Goal: Task Accomplishment & Management: Use online tool/utility

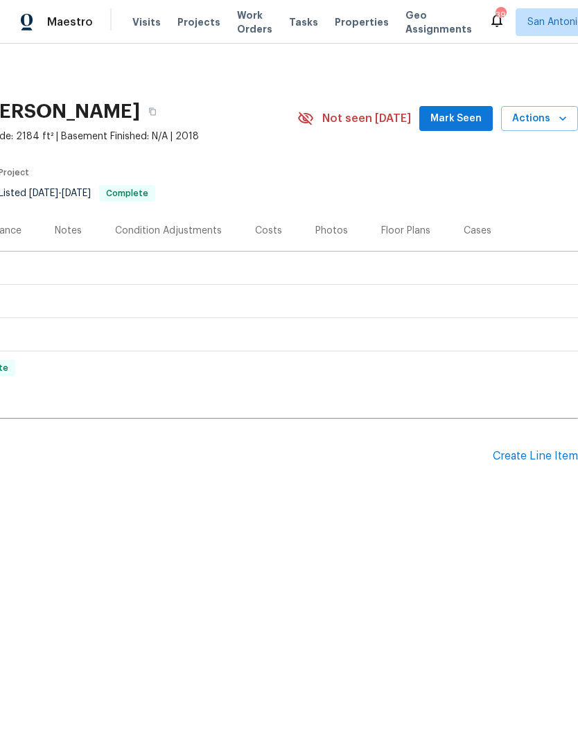
scroll to position [0, 205]
click at [533, 462] on div "Create Line Item" at bounding box center [535, 456] width 85 height 13
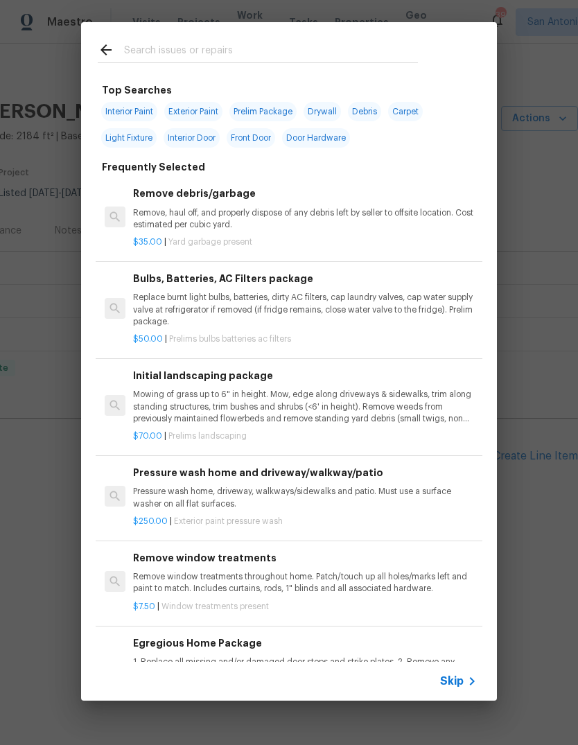
click at [209, 76] on div at bounding box center [258, 49] width 354 height 55
click at [165, 54] on input "text" at bounding box center [271, 52] width 294 height 21
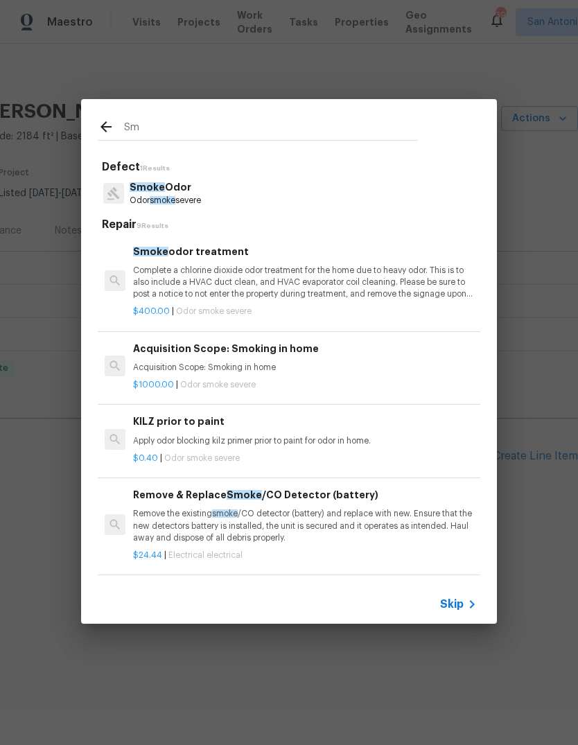
type input "S"
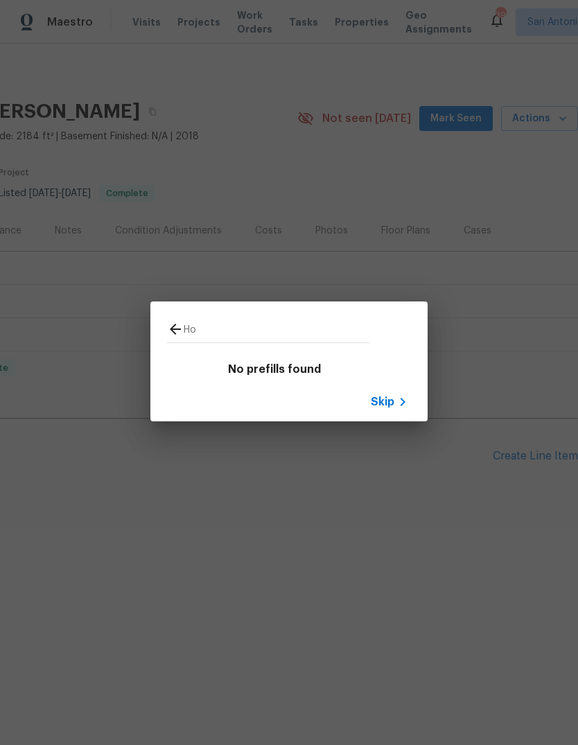
type input "H"
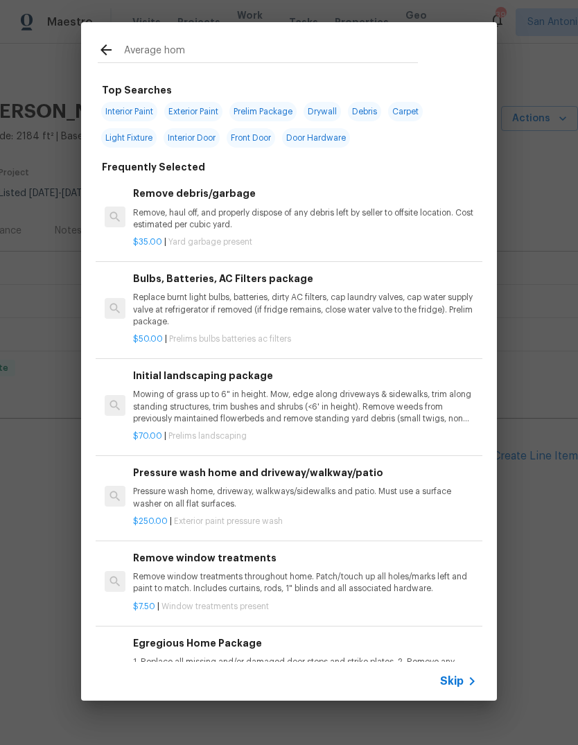
type input "Average home"
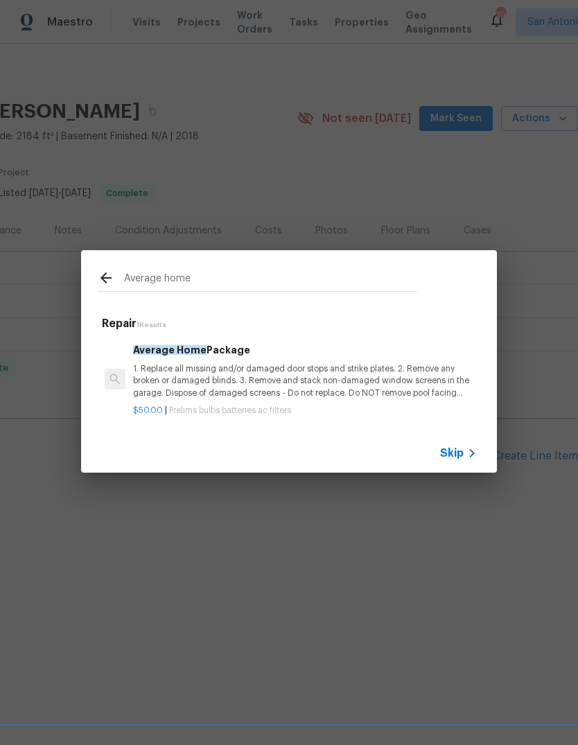
click at [287, 410] on span "Prelims bulbs batteries ac filters" at bounding box center [230, 410] width 122 height 8
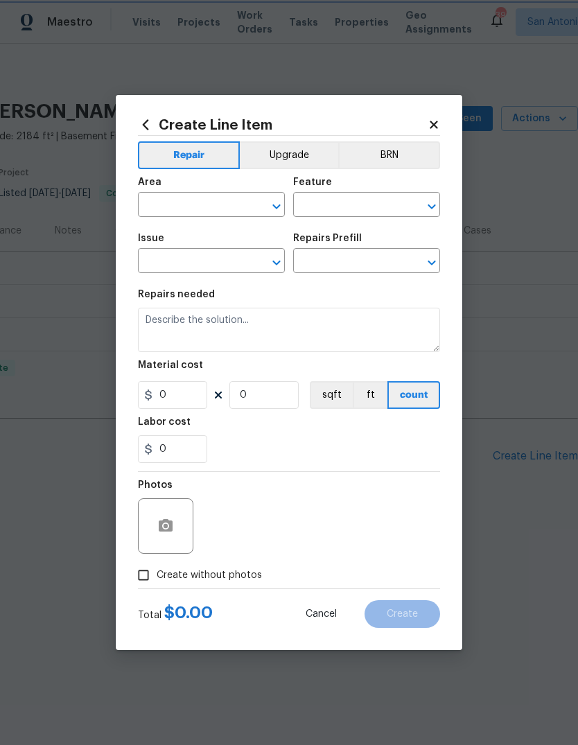
type input "Home Readiness Packages"
type input "Bulbs, Batteries, AC Filters"
type input "Average Home Package $50.00"
type textarea "1. Replace all missing and/or damaged door stops and strike plates. 2. Remove a…"
type input "50"
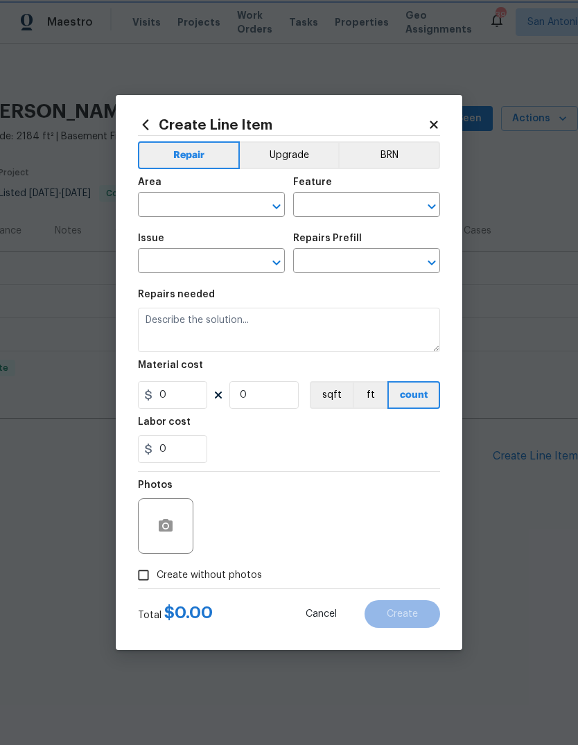
type input "1"
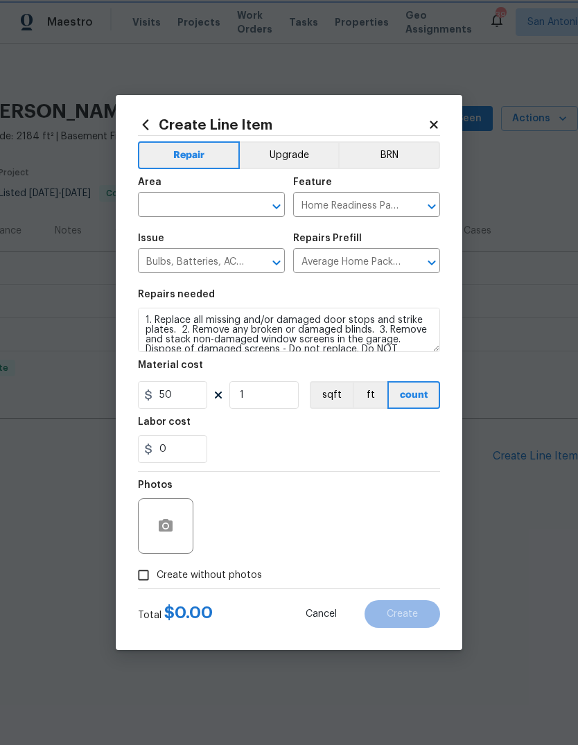
click at [287, 417] on div "Labor cost" at bounding box center [289, 426] width 302 height 18
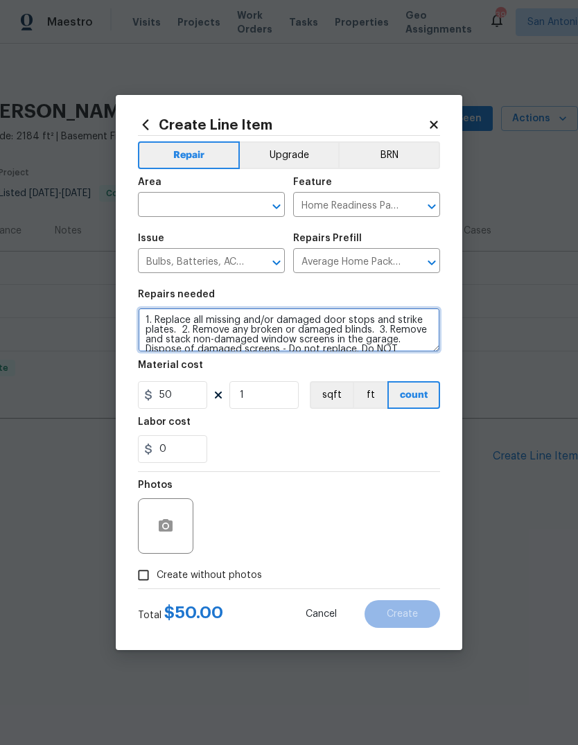
click at [145, 316] on textarea "1. Replace all missing and/or damaged door stops and strike plates. 2. Remove a…" at bounding box center [289, 330] width 302 height 44
type textarea "TEST AND REPLACE BATTERIES IN BEEPING SMOKE DETECTORS. 1. Replace all missing a…"
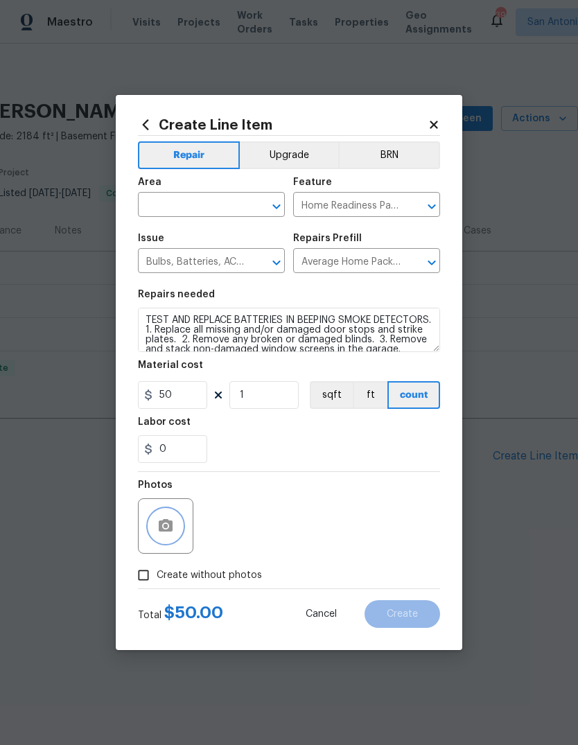
click at [177, 521] on button "button" at bounding box center [165, 525] width 33 height 33
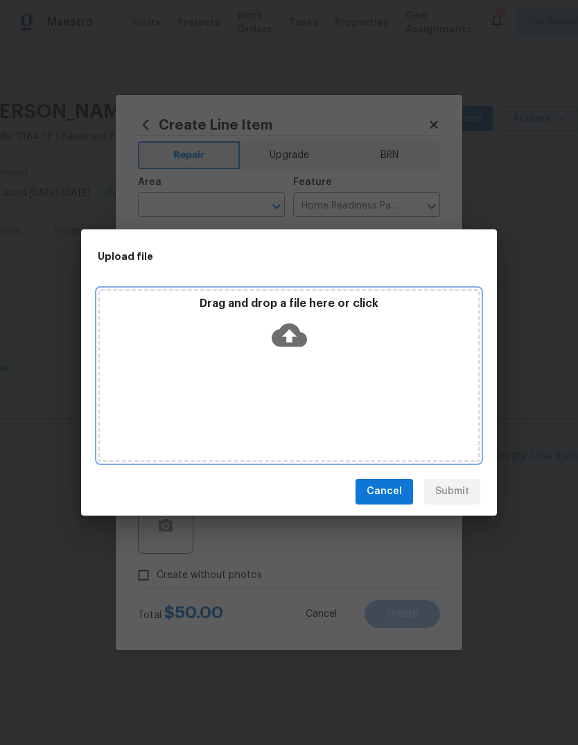
click at [299, 342] on icon at bounding box center [289, 335] width 35 height 24
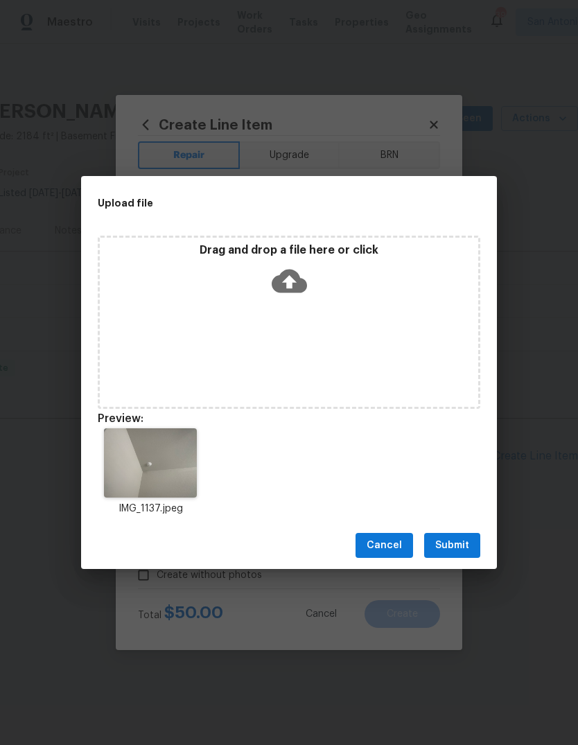
click at [464, 541] on span "Submit" at bounding box center [452, 545] width 34 height 17
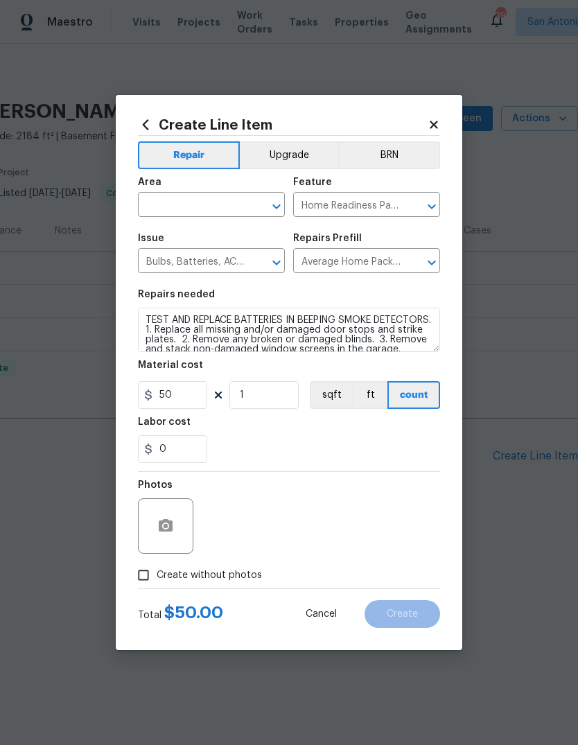
click at [171, 202] on input "text" at bounding box center [192, 205] width 108 height 21
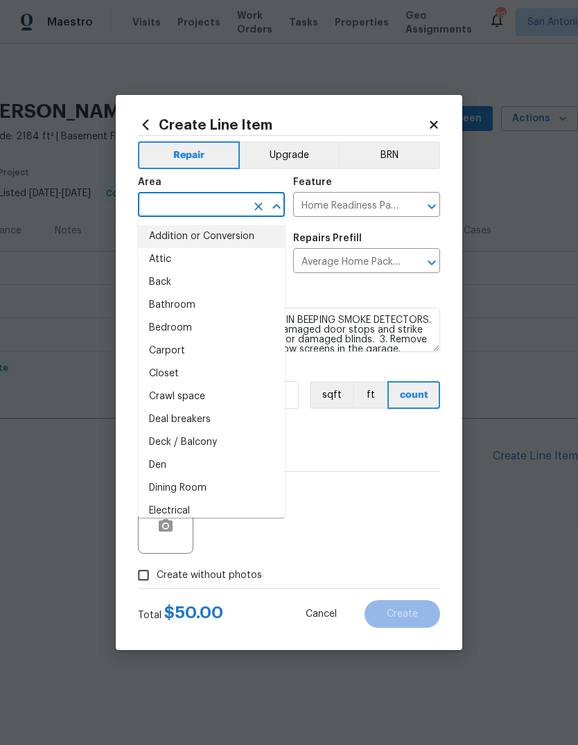
click at [186, 235] on li "Addition or Conversion" at bounding box center [211, 236] width 147 height 23
type input "Addition or Conversion"
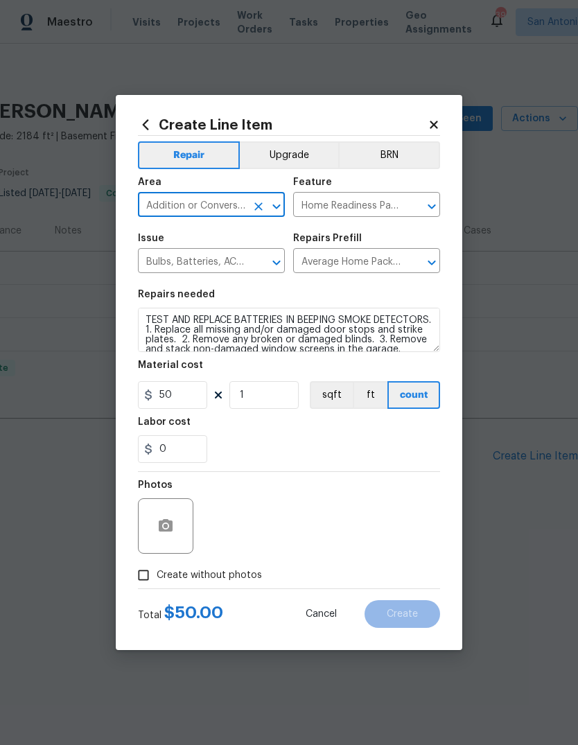
click at [182, 195] on input "Addition or Conversion" at bounding box center [192, 205] width 108 height 21
click at [182, 204] on input "Addition or Conversion" at bounding box center [192, 205] width 108 height 21
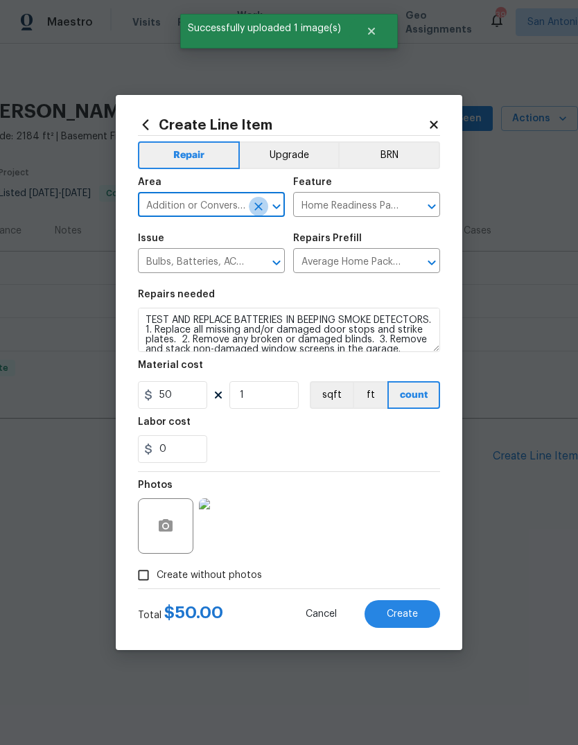
click at [259, 204] on icon "Clear" at bounding box center [258, 206] width 8 height 8
click at [186, 204] on input "text" at bounding box center [192, 205] width 108 height 21
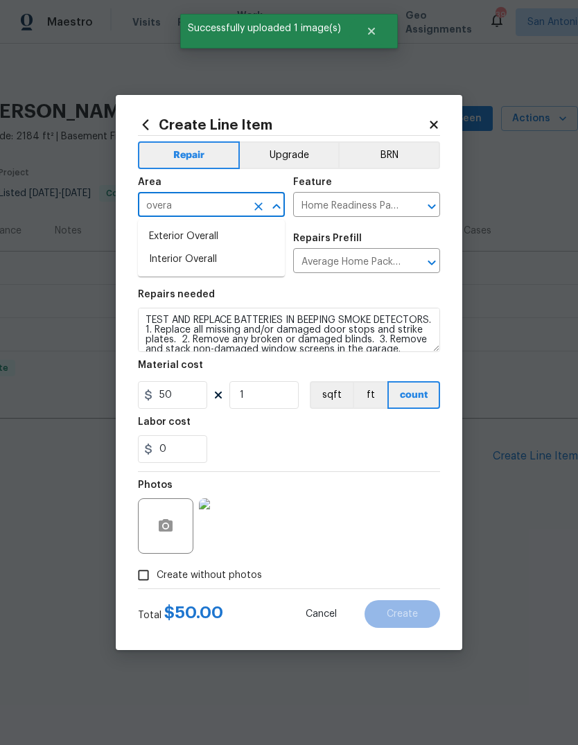
click at [177, 264] on li "Interior Overall" at bounding box center [211, 259] width 147 height 23
type input "Interior Overall"
click at [411, 428] on div "Labor cost" at bounding box center [289, 426] width 302 height 18
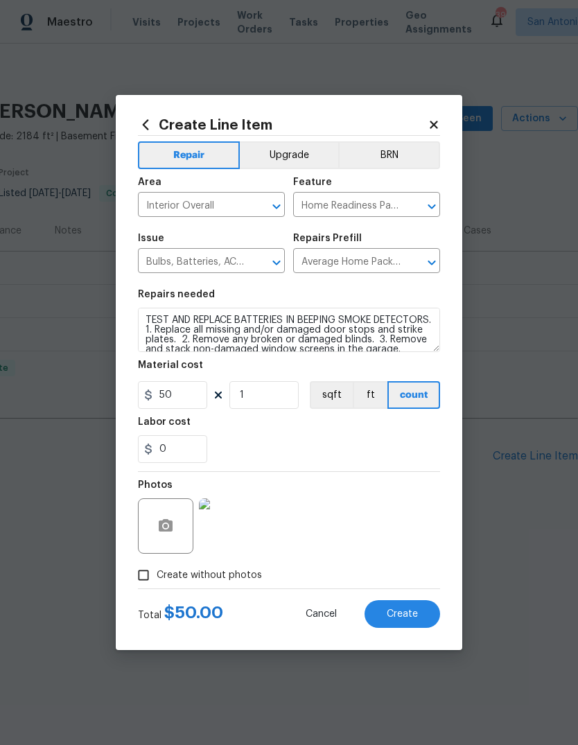
click at [417, 607] on button "Create" at bounding box center [403, 614] width 76 height 28
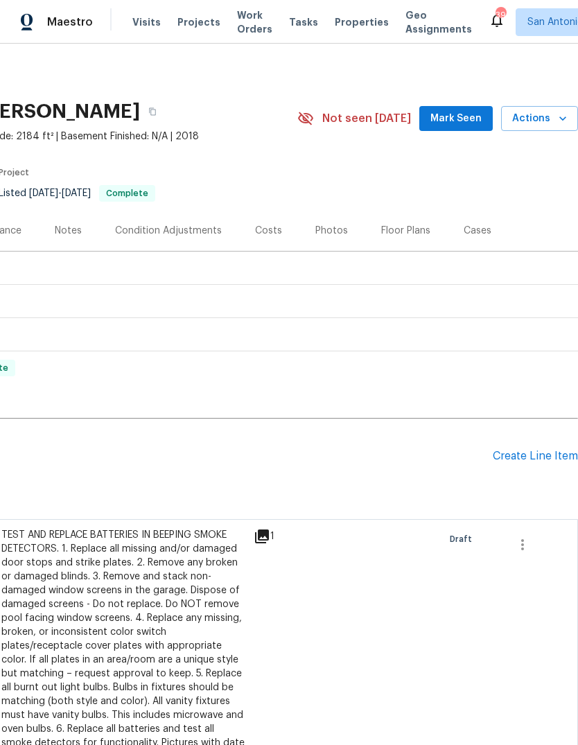
click at [533, 453] on div "Create Line Item" at bounding box center [535, 456] width 85 height 13
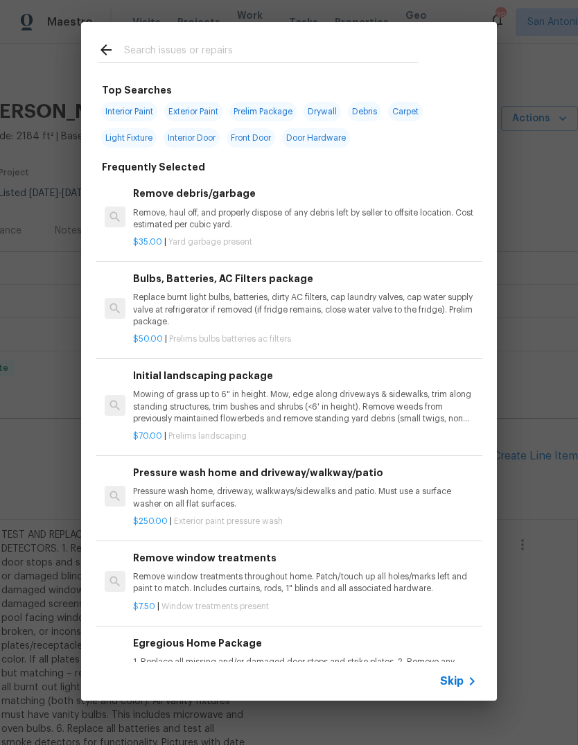
click at [132, 53] on input "text" at bounding box center [271, 52] width 294 height 21
type input "Mulch"
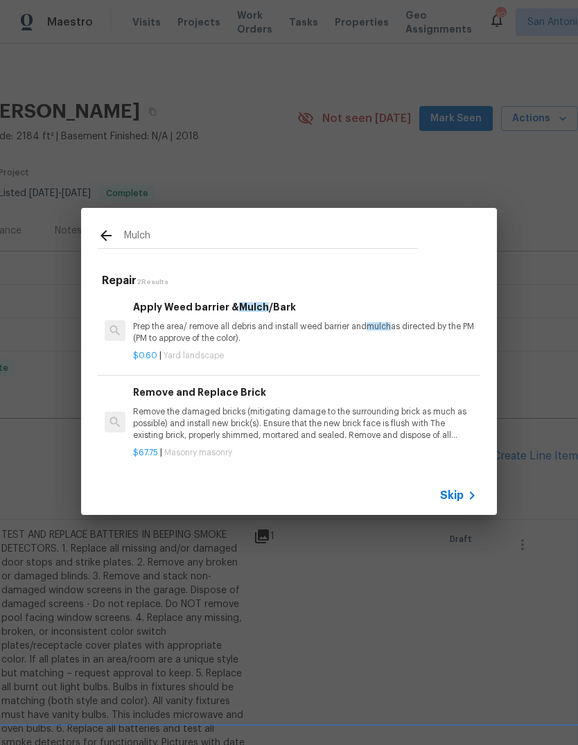
click at [251, 326] on p "Prep the area/ remove all debris and install weed barrier and mulch as directed…" at bounding box center [305, 333] width 344 height 24
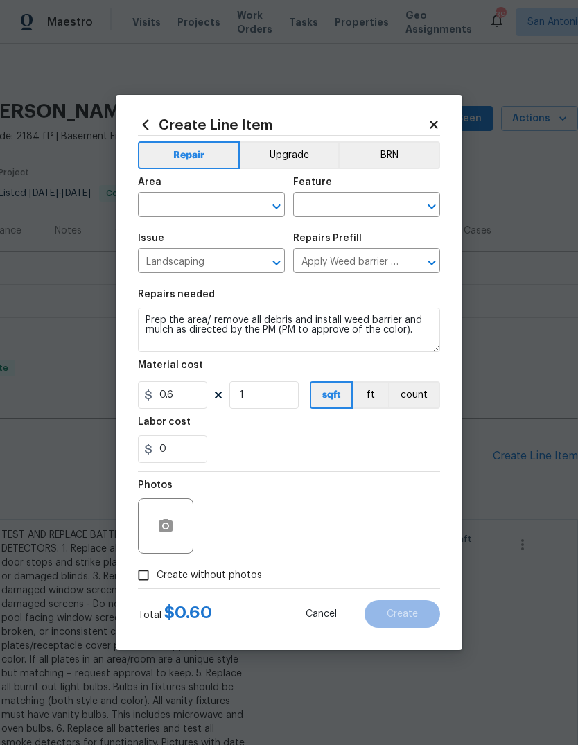
click at [306, 150] on button "Upgrade" at bounding box center [289, 155] width 99 height 28
click at [160, 202] on input "text" at bounding box center [192, 205] width 108 height 21
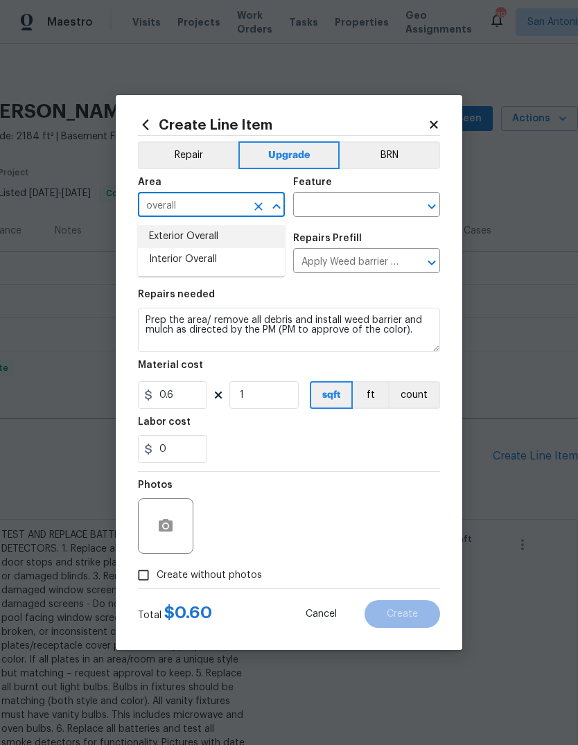
click at [164, 238] on li "Exterior Overall" at bounding box center [211, 236] width 147 height 23
type input "Exterior Overall"
click at [340, 209] on input "text" at bounding box center [347, 205] width 108 height 21
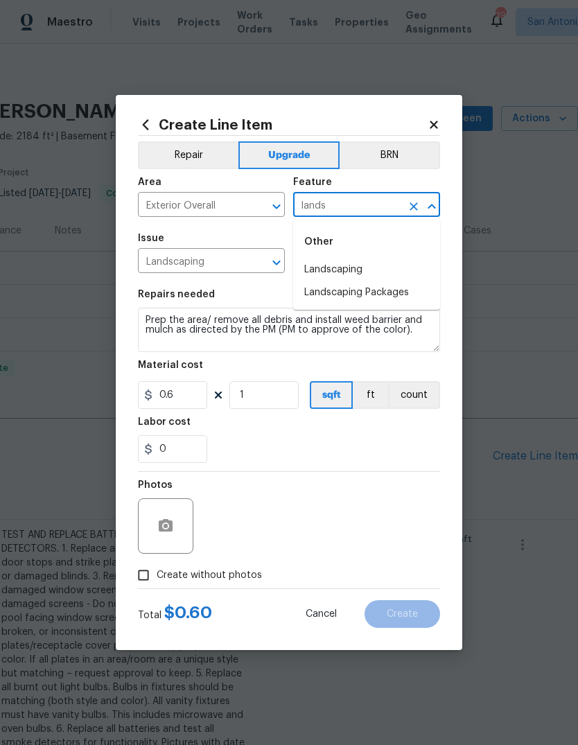
click at [366, 256] on div "Other" at bounding box center [366, 241] width 147 height 33
click at [377, 272] on li "Landscaping" at bounding box center [366, 270] width 147 height 23
type input "Landscaping"
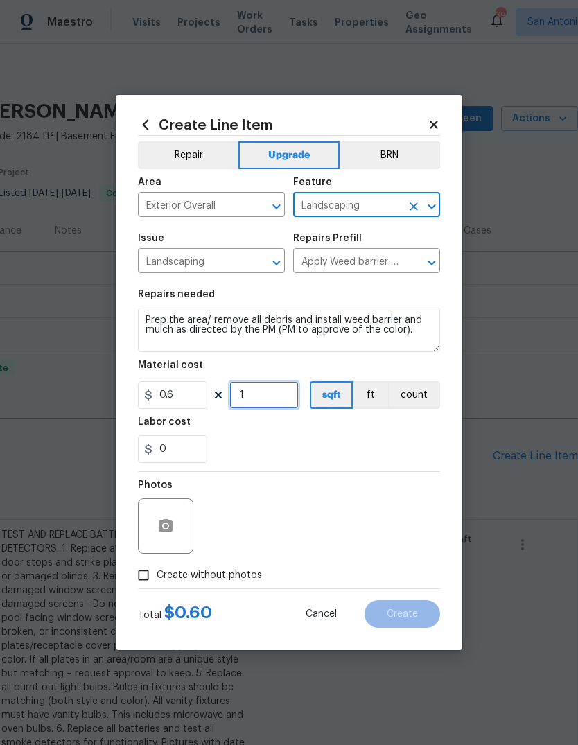
click at [251, 402] on input "1" at bounding box center [263, 395] width 69 height 28
type input "100"
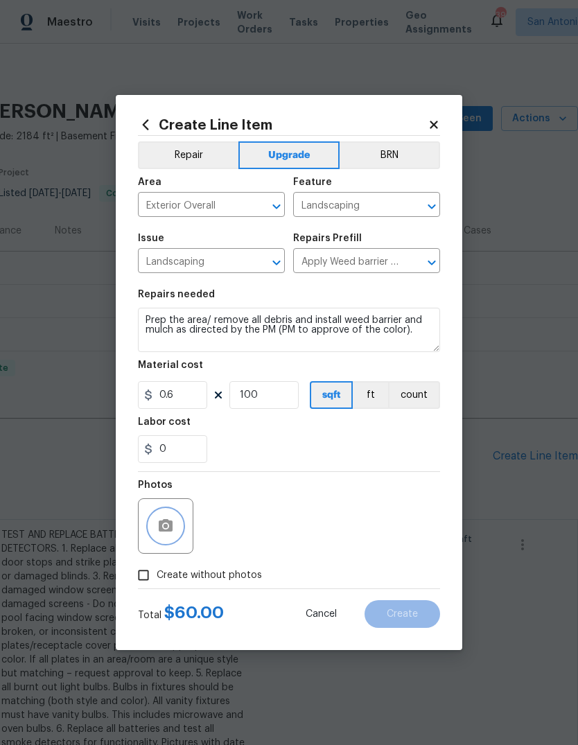
click at [168, 530] on icon "button" at bounding box center [166, 525] width 14 height 12
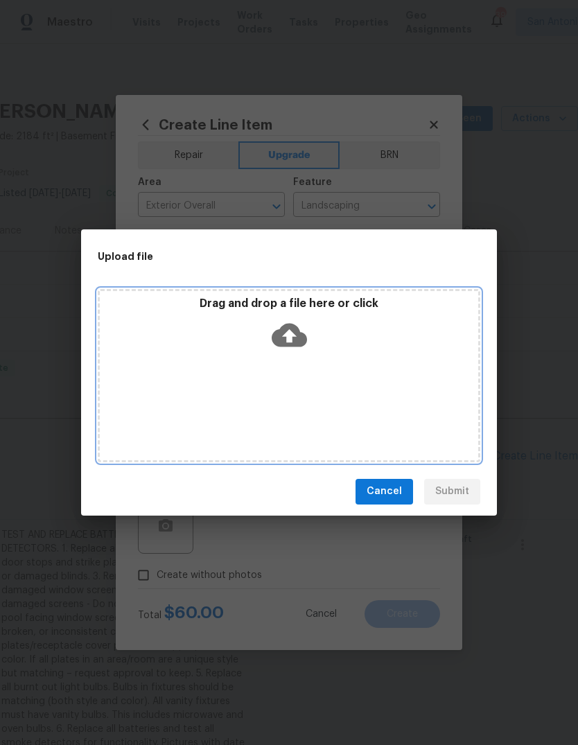
click at [294, 345] on icon at bounding box center [289, 335] width 35 height 24
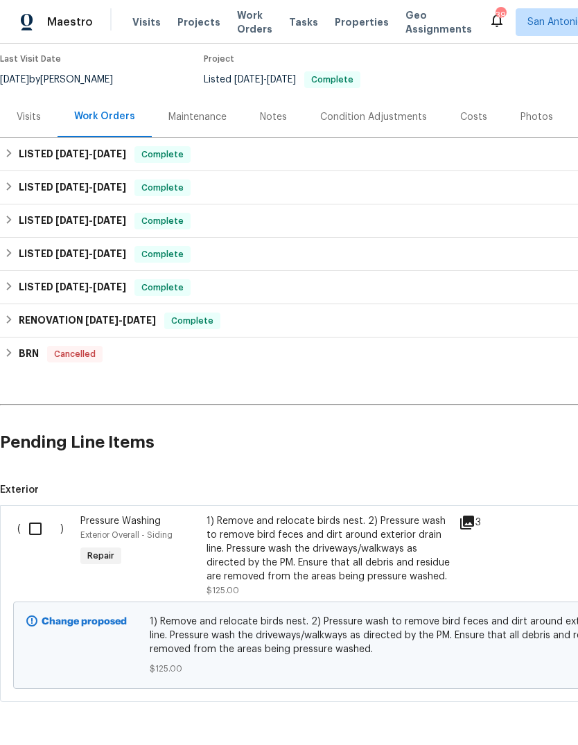
scroll to position [113, 0]
click at [470, 524] on icon at bounding box center [467, 523] width 17 height 17
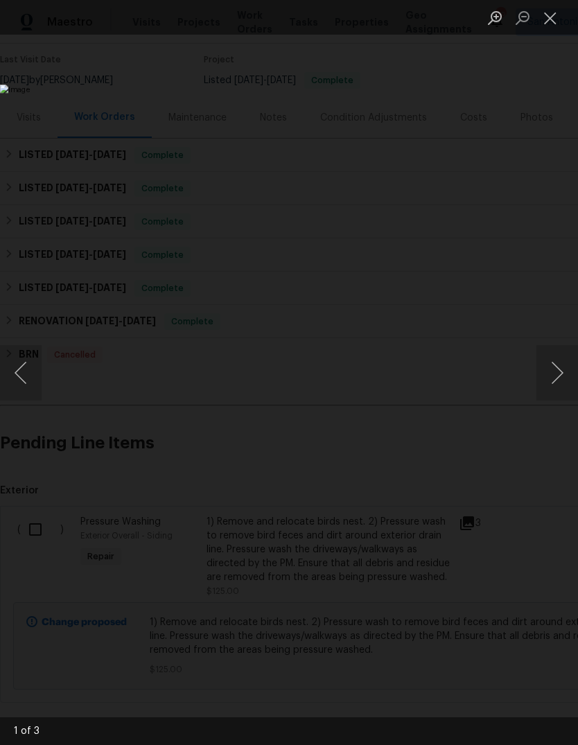
click at [552, 378] on button "Next image" at bounding box center [558, 372] width 42 height 55
click at [547, 370] on button "Next image" at bounding box center [558, 372] width 42 height 55
click at [561, 368] on button "Next image" at bounding box center [558, 372] width 42 height 55
click at [559, 368] on button "Next image" at bounding box center [558, 372] width 42 height 55
click at [554, 18] on button "Close lightbox" at bounding box center [551, 18] width 28 height 24
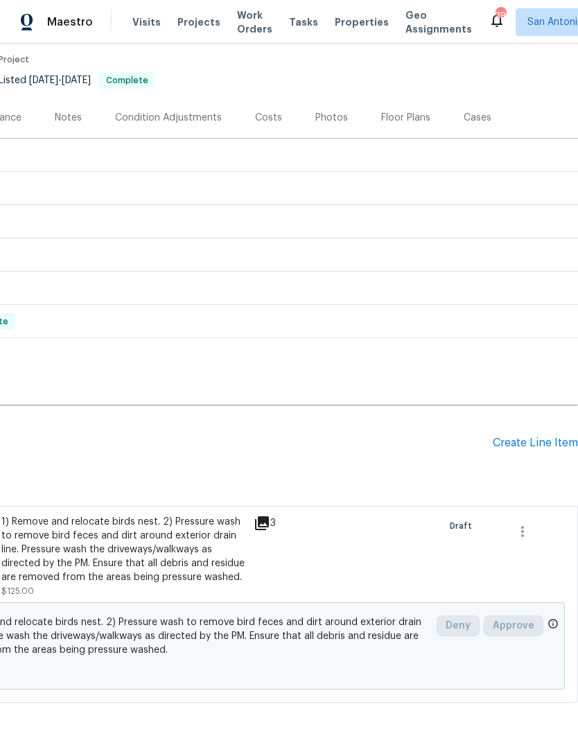
scroll to position [113, 205]
click at [534, 437] on div "Create Line Item" at bounding box center [535, 443] width 85 height 13
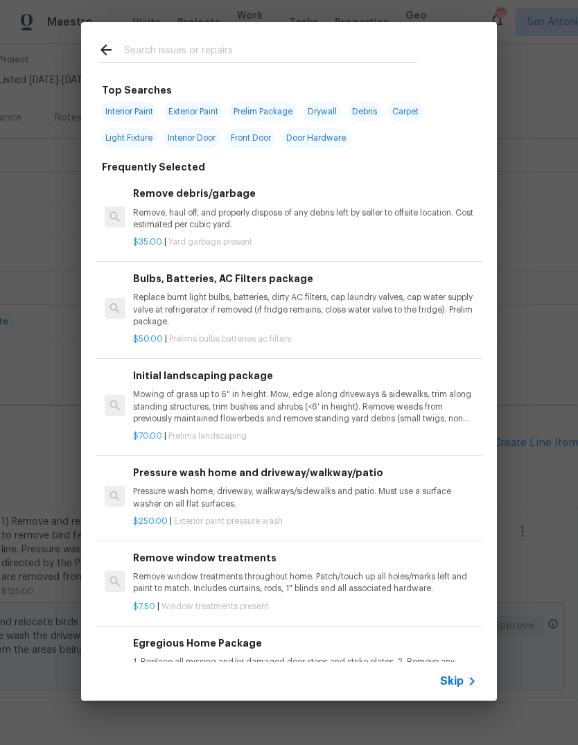
click at [154, 55] on input "text" at bounding box center [271, 52] width 294 height 21
type input "Average home"
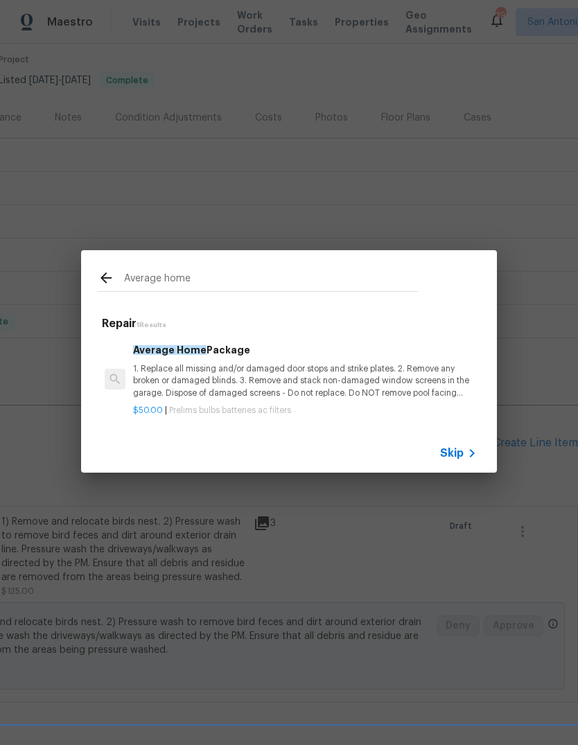
click at [247, 384] on p "1. Replace all missing and/or damaged door stops and strike plates. 2. Remove a…" at bounding box center [305, 380] width 344 height 35
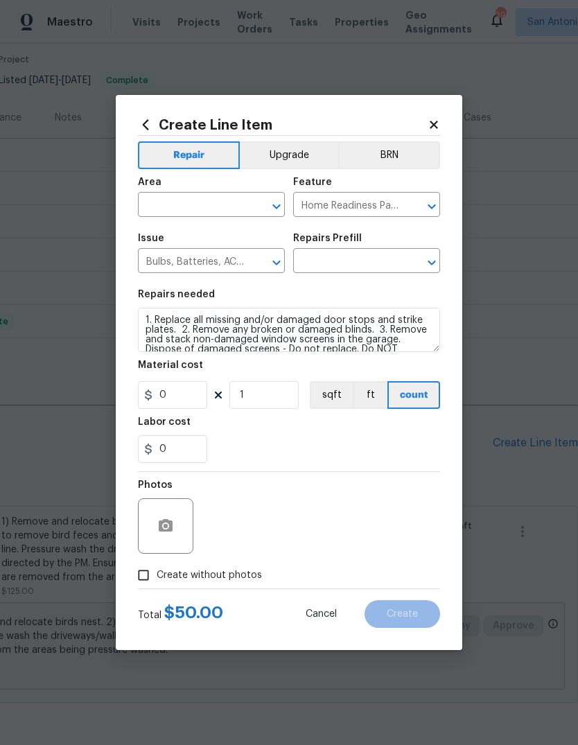
type input "Average Home Package $50.00"
type input "50"
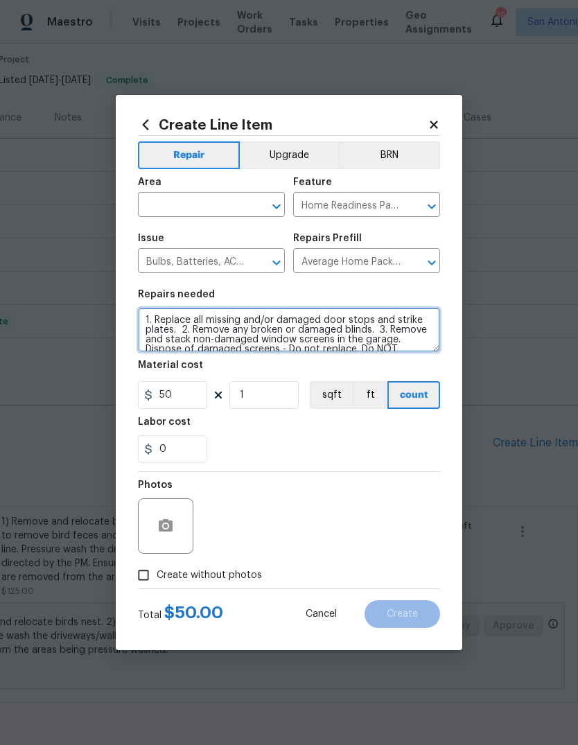
click at [143, 324] on textarea "1. Replace all missing and/or damaged door stops and strike plates. 2. Remove a…" at bounding box center [289, 330] width 302 height 44
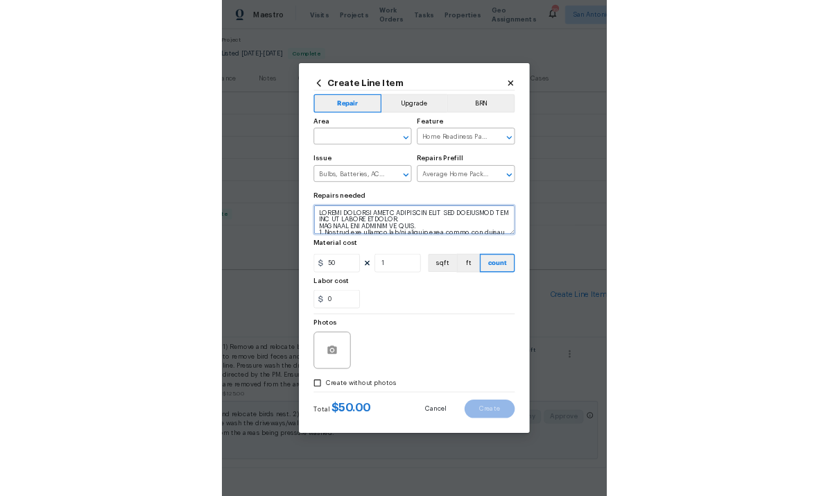
scroll to position [3, 0]
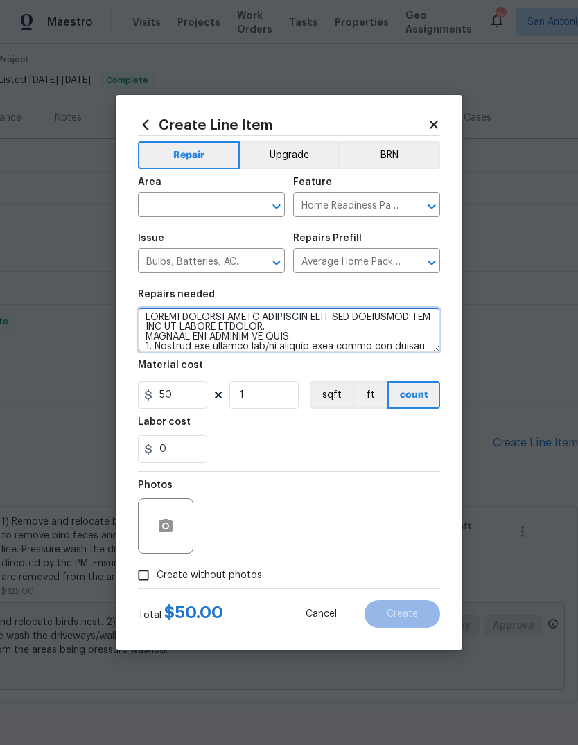
type textarea "LOREMI DOLORSI AMETC ADIPISCIN ELIT SED DOEIUSMOD TEM INC UT LABORE ETDOLOR. MA…"
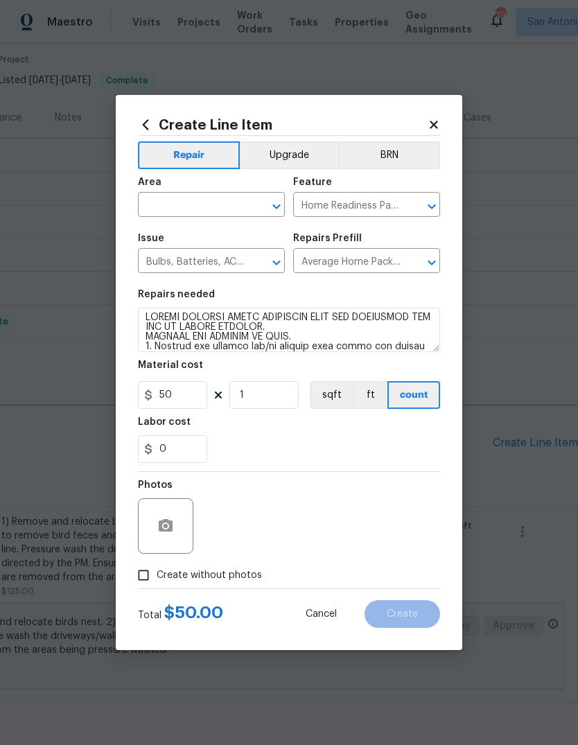
click at [182, 202] on input "text" at bounding box center [192, 205] width 108 height 21
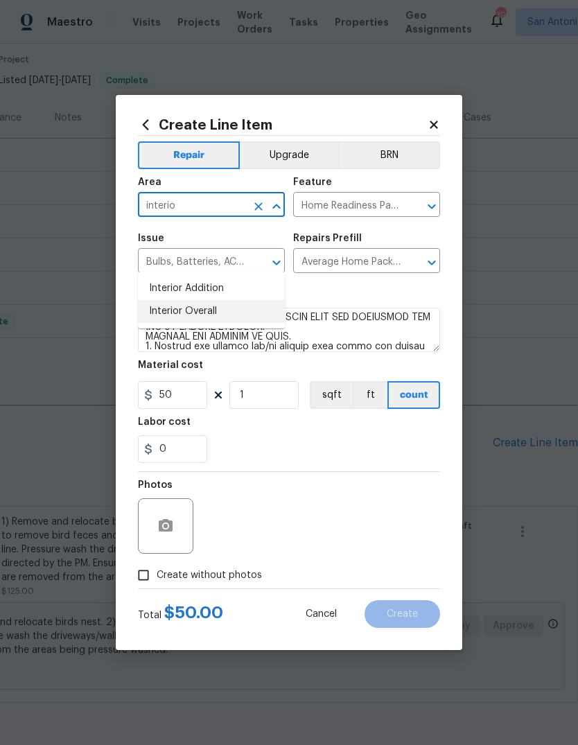
click at [227, 300] on li "Interior Overall" at bounding box center [211, 311] width 147 height 23
type input "Interior Overall"
click at [177, 530] on button "button" at bounding box center [165, 525] width 33 height 33
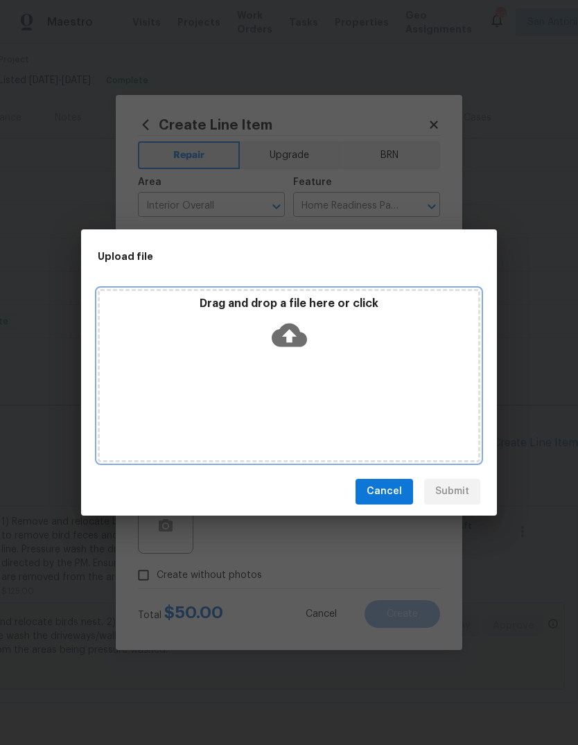
click at [295, 343] on icon at bounding box center [289, 335] width 35 height 24
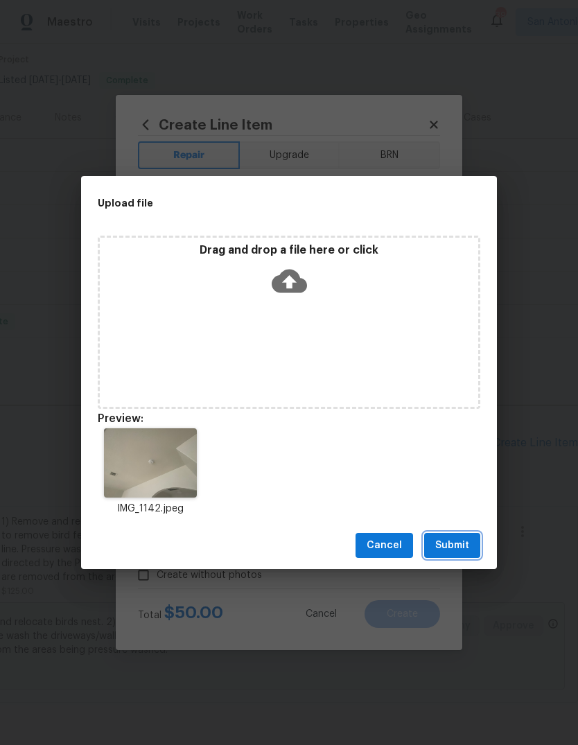
click at [458, 537] on button "Submit" at bounding box center [452, 546] width 56 height 26
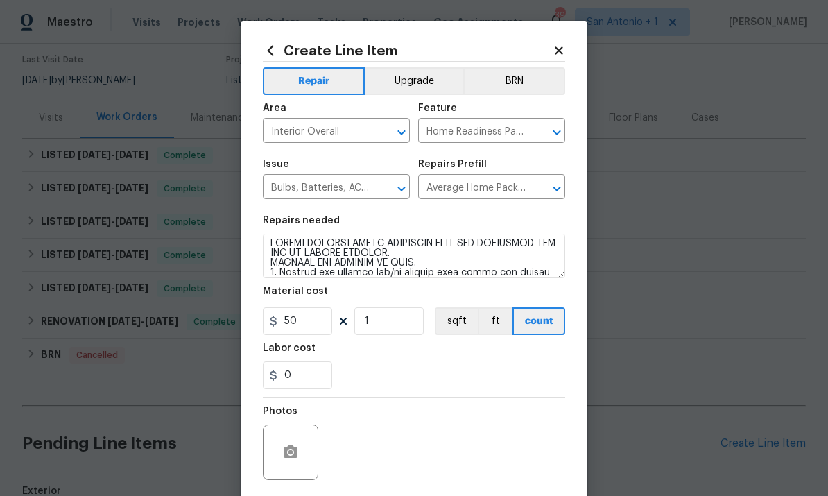
scroll to position [0, 0]
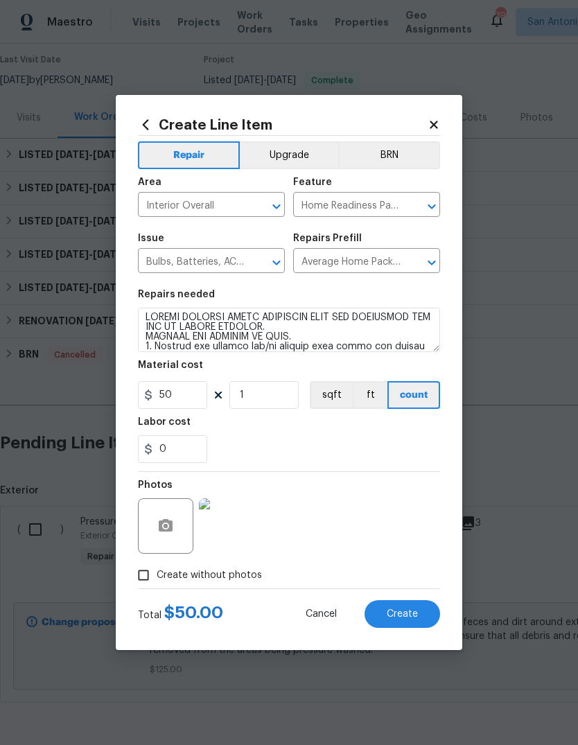
click at [406, 622] on button "Create" at bounding box center [403, 614] width 76 height 28
type input "0"
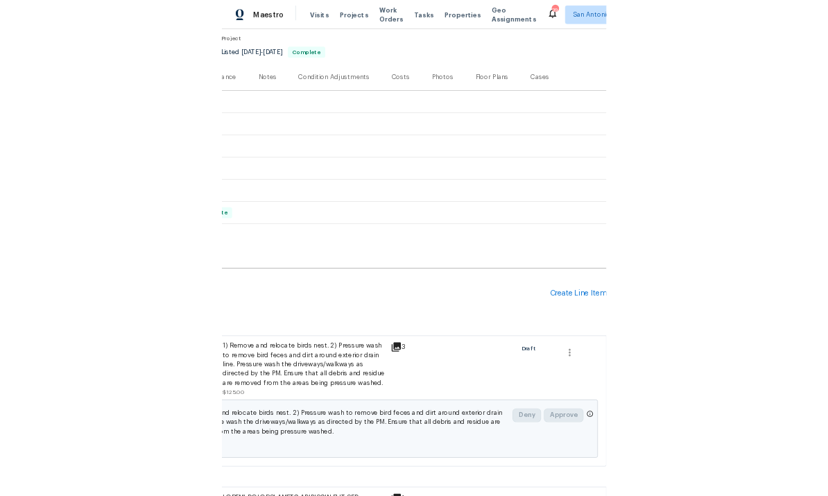
scroll to position [118, 205]
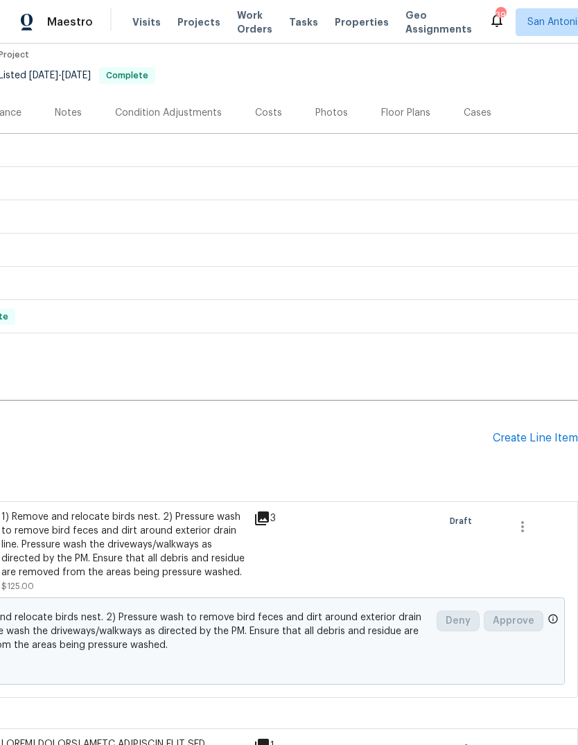
click at [539, 434] on div "Create Line Item" at bounding box center [535, 438] width 85 height 13
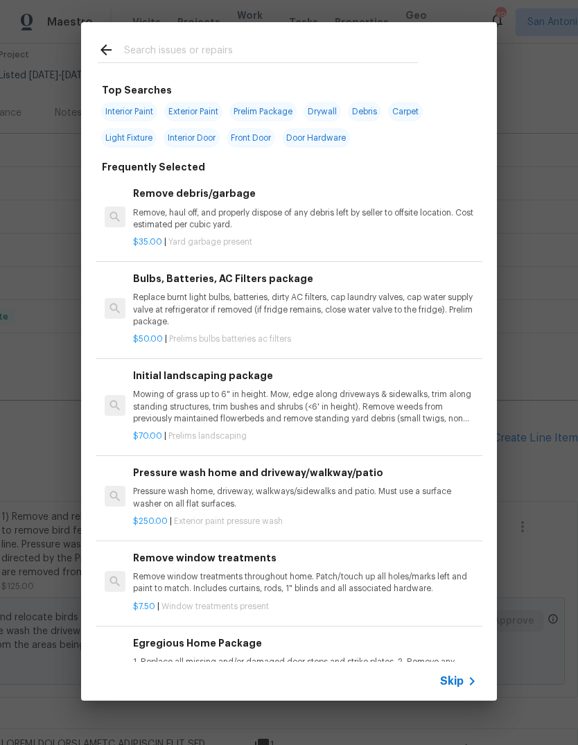
click at [202, 44] on input "text" at bounding box center [271, 52] width 294 height 21
type input "Trim tree"
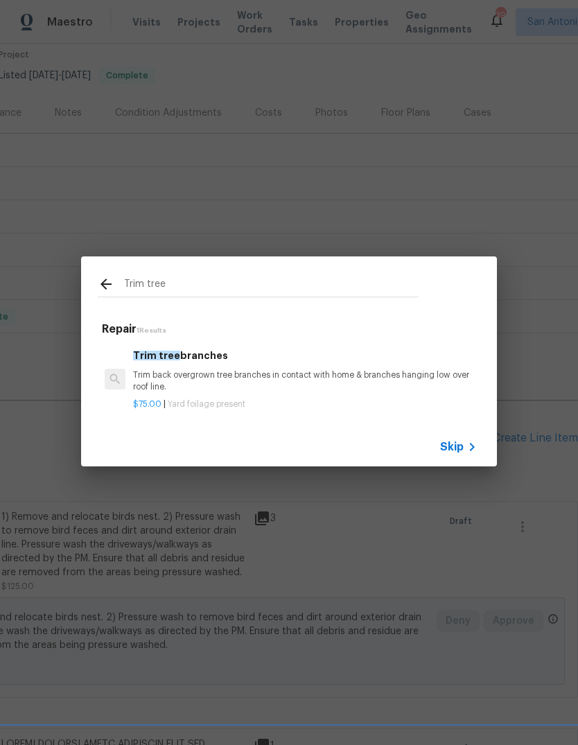
click at [167, 373] on p "Trim back overgrown tree branches in contact with home & branches hanging low o…" at bounding box center [305, 381] width 344 height 24
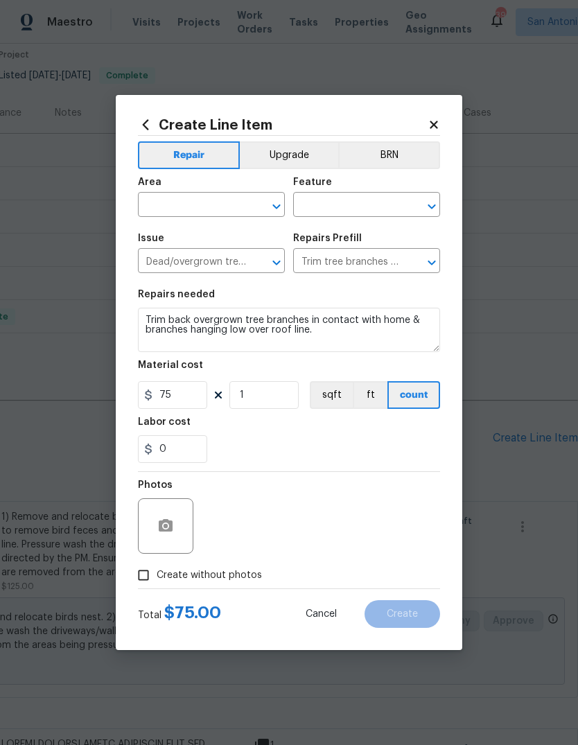
click at [176, 207] on input "text" at bounding box center [192, 205] width 108 height 21
type input "l"
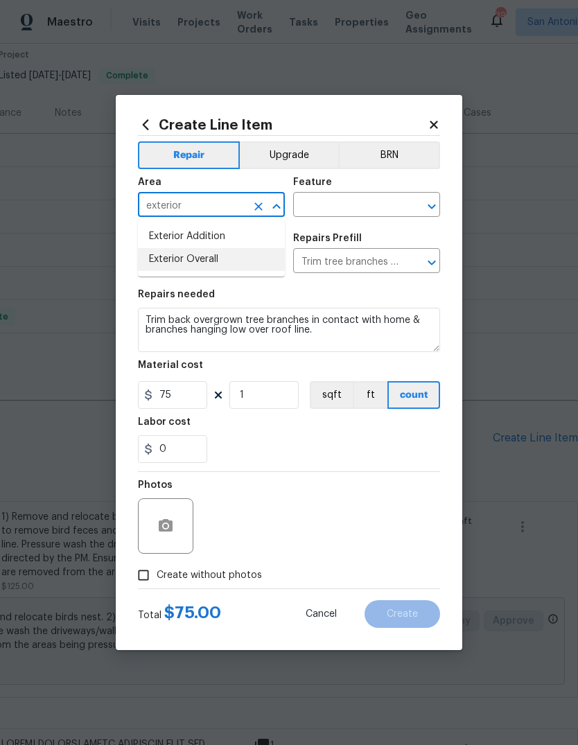
click at [184, 259] on li "Exterior Overall" at bounding box center [211, 259] width 147 height 23
type input "Exterior Overall"
click at [342, 200] on input "text" at bounding box center [347, 205] width 108 height 21
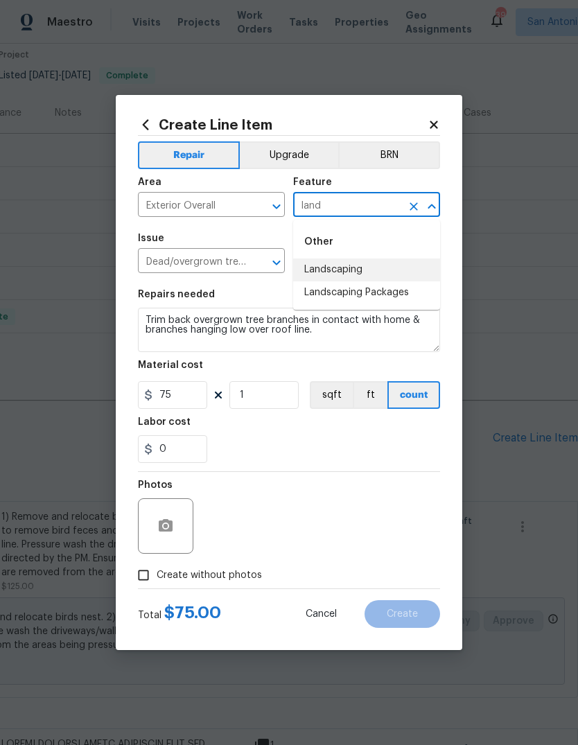
click at [375, 263] on li "Landscaping" at bounding box center [366, 270] width 147 height 23
type input "Landscaping"
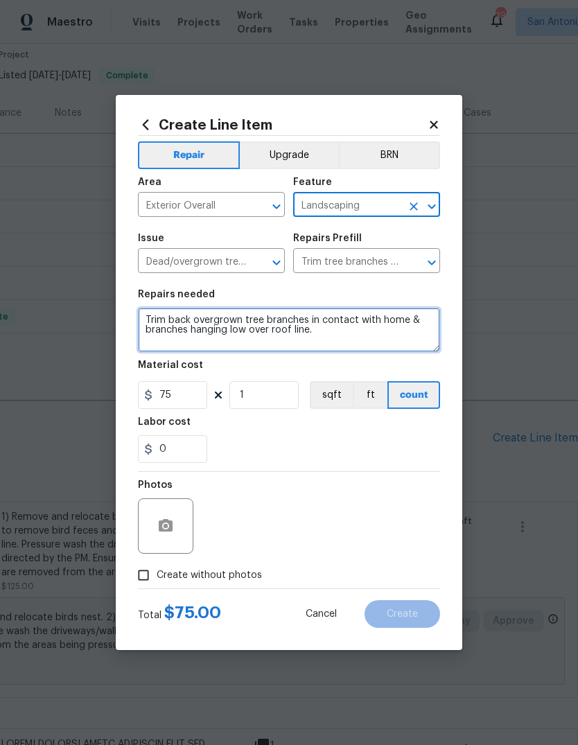
click at [151, 320] on textarea "Trim back overgrown tree branches in contact with home & branches hanging low o…" at bounding box center [289, 330] width 302 height 44
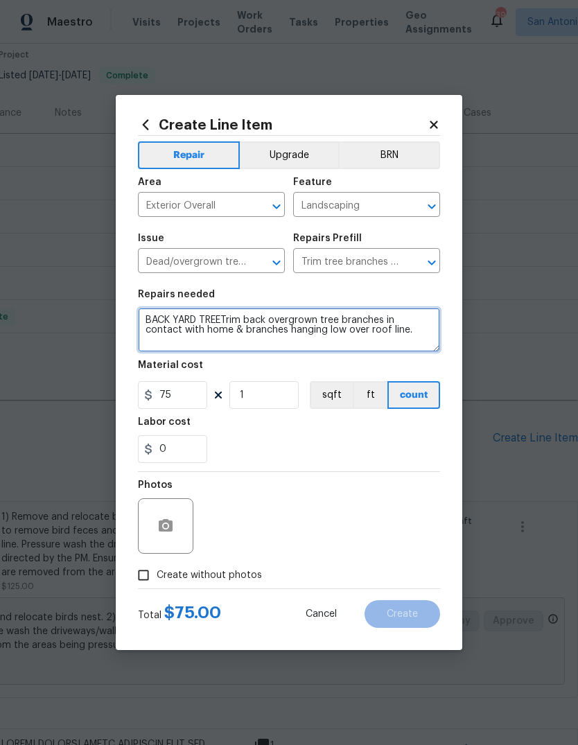
click at [234, 315] on textarea "BACK YARD TREETrim back overgrown tree branches in contact with home & branches…" at bounding box center [289, 330] width 302 height 44
type textarea "BACK YARD TREE Trim back overgrown tree branches in contact with home & branche…"
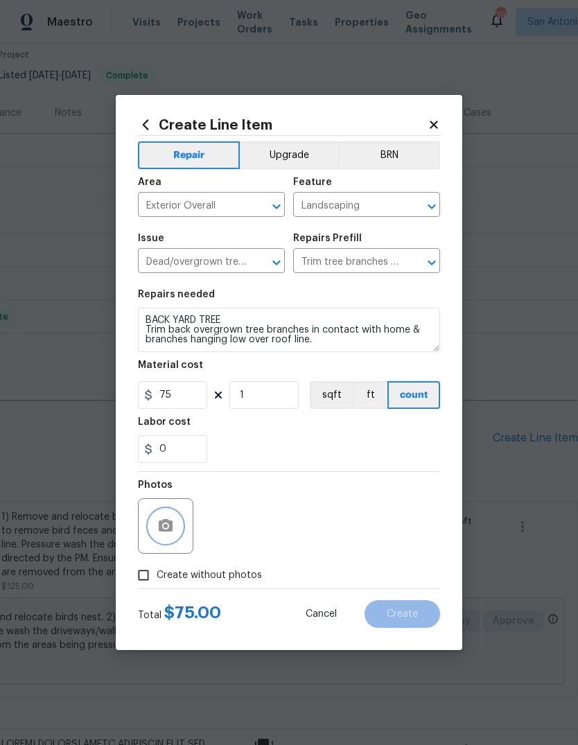
click at [155, 525] on button "button" at bounding box center [165, 525] width 33 height 33
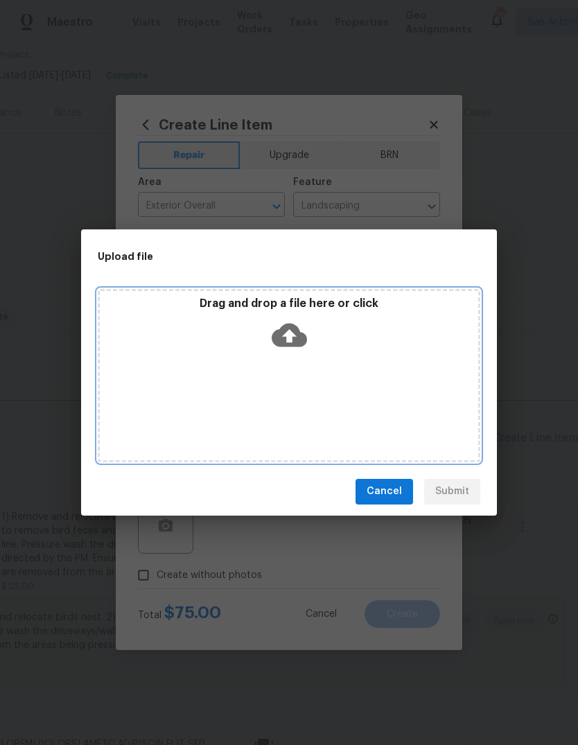
click at [289, 339] on icon at bounding box center [289, 334] width 35 height 35
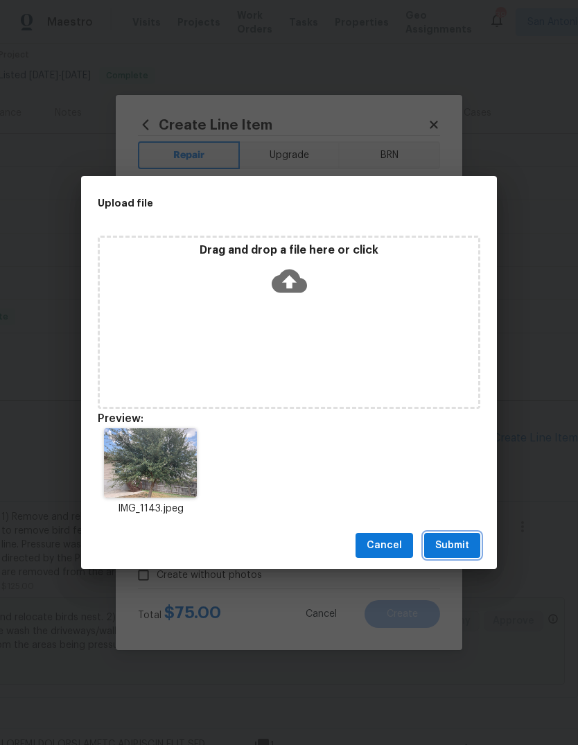
click at [463, 538] on span "Submit" at bounding box center [452, 545] width 34 height 17
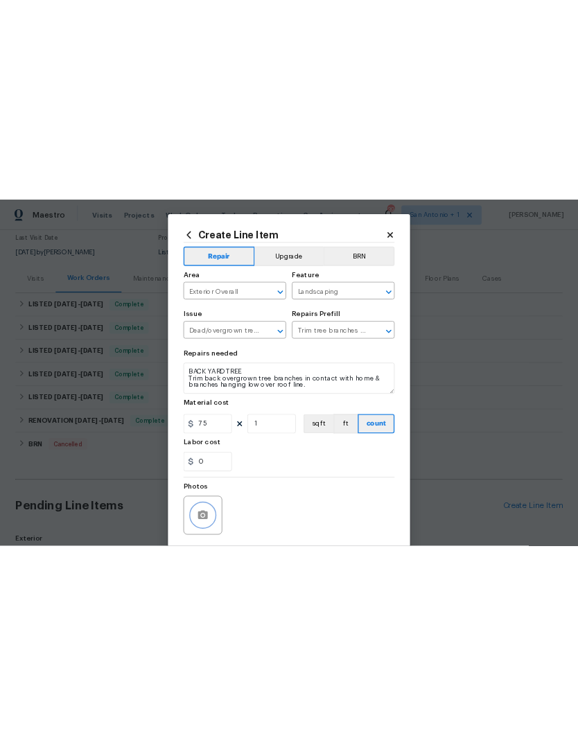
scroll to position [118, 0]
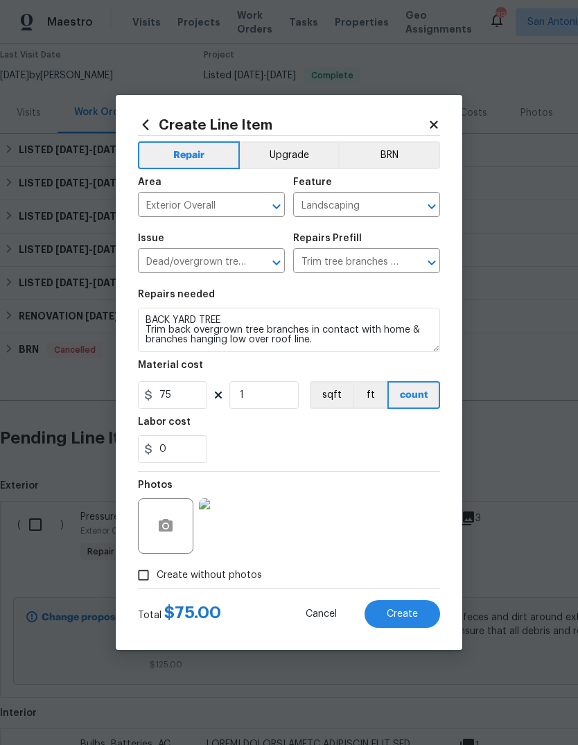
click at [405, 622] on button "Create" at bounding box center [403, 614] width 76 height 28
type input "0"
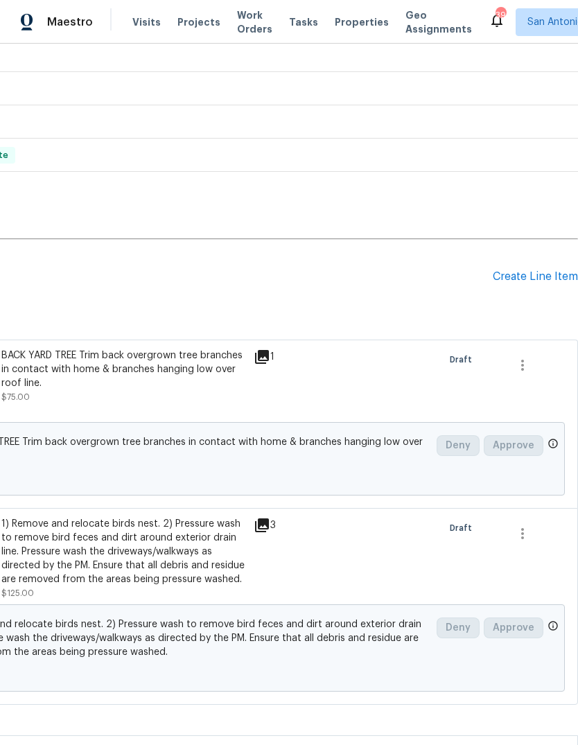
scroll to position [279, 205]
click at [541, 282] on div "Create Line Item" at bounding box center [535, 276] width 85 height 13
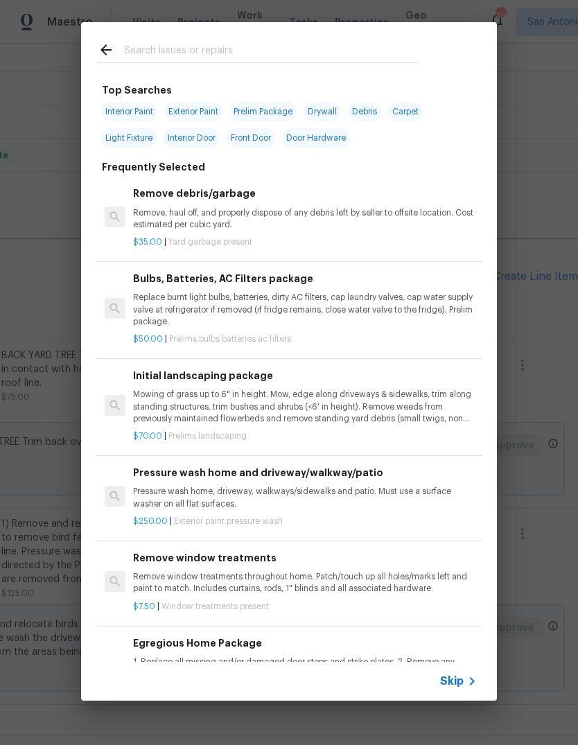
click at [242, 46] on input "text" at bounding box center [271, 52] width 294 height 21
type input "Mulch"
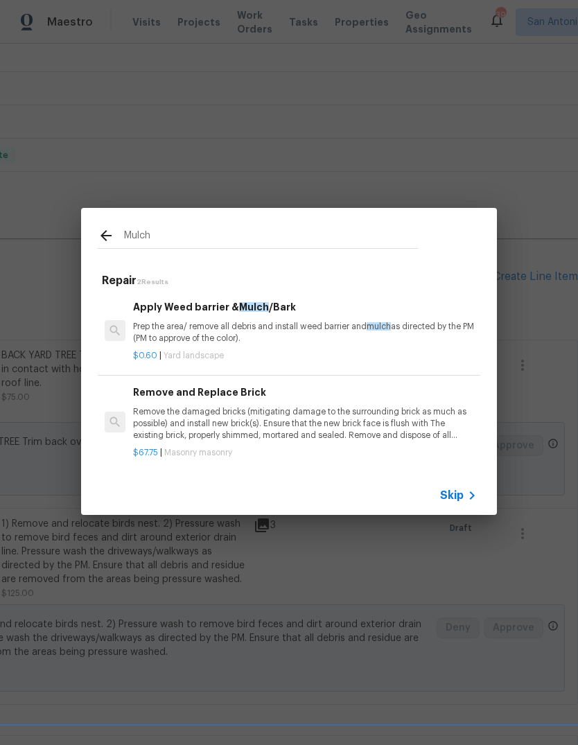
click at [169, 336] on p "Prep the area/ remove all debris and install weed barrier and mulch as directed…" at bounding box center [305, 333] width 344 height 24
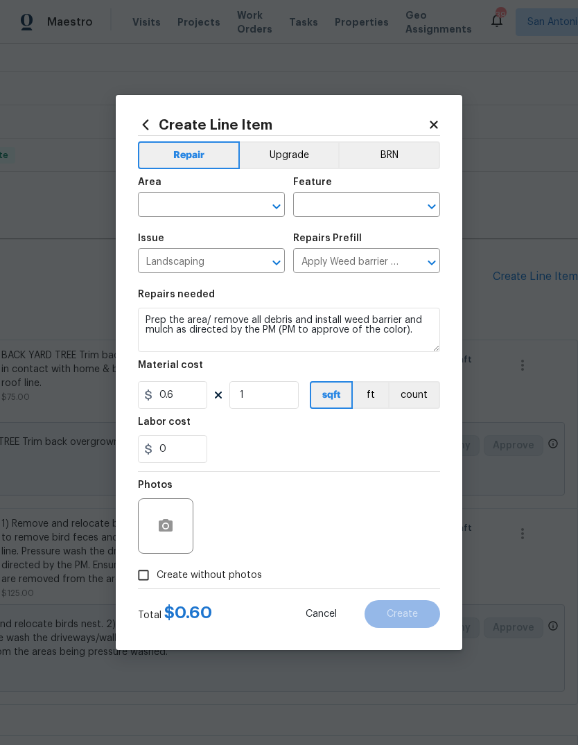
click at [172, 206] on input "text" at bounding box center [192, 205] width 108 height 21
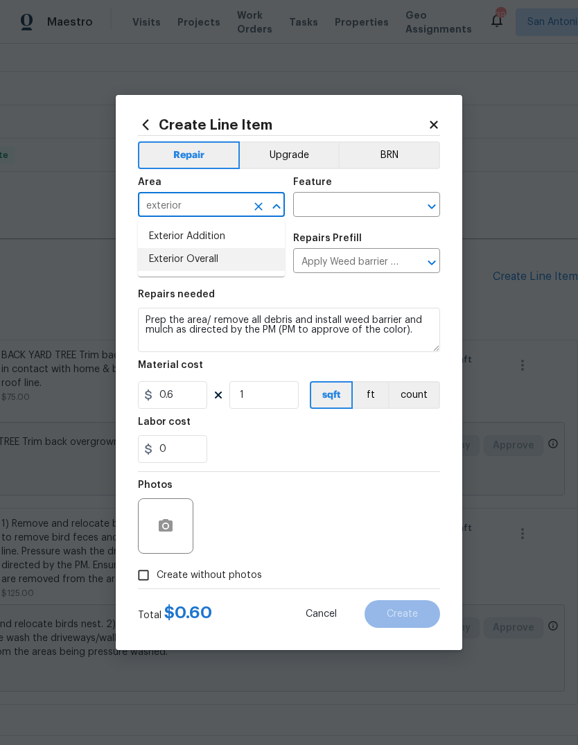
click at [178, 270] on li "Exterior Overall" at bounding box center [211, 259] width 147 height 23
type input "Exterior Overall"
click at [337, 204] on input "text" at bounding box center [347, 205] width 108 height 21
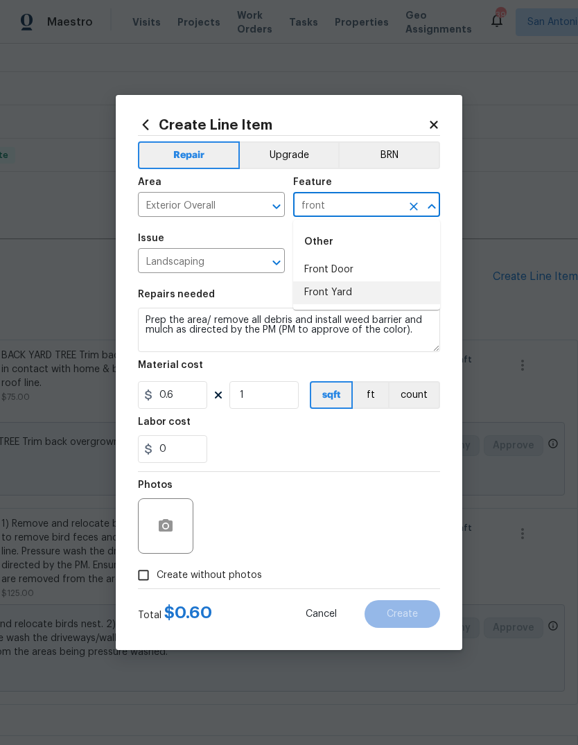
click at [363, 293] on li "Front Yard" at bounding box center [366, 292] width 147 height 23
type input "Front Yard"
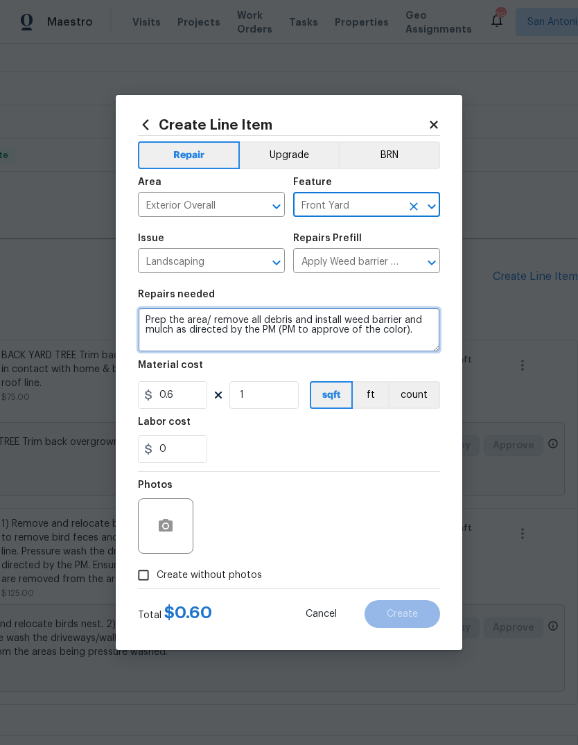
click at [146, 315] on textarea "Prep the area/ remove all debris and install weed barrier and mulch as directed…" at bounding box center [289, 330] width 302 height 44
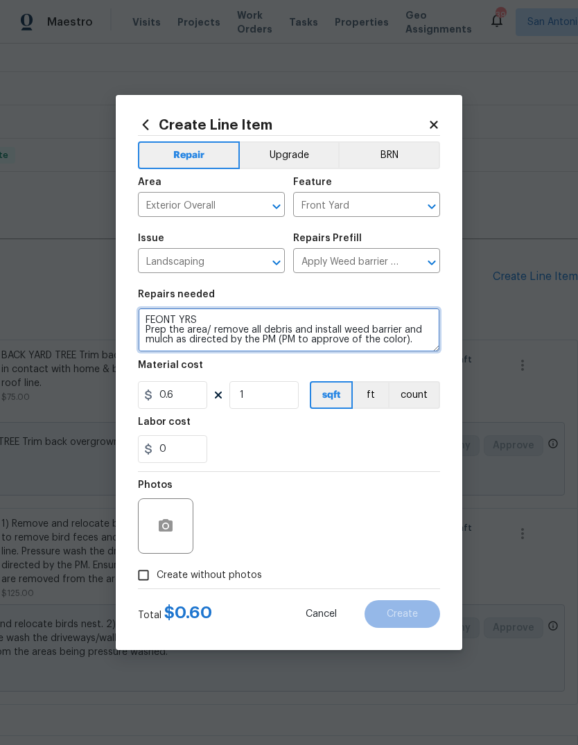
click at [201, 310] on textarea "FEONT YRS Prep the area/ remove all debris and install weed barrier and mulch a…" at bounding box center [289, 330] width 302 height 44
click at [216, 318] on textarea "FEONT YRS Prep the area/ remove all debris and install weed barrier and mulch a…" at bounding box center [289, 330] width 302 height 44
type textarea "FEONT YARD Prep the area/ remove all debris and install weed barrier and mulch …"
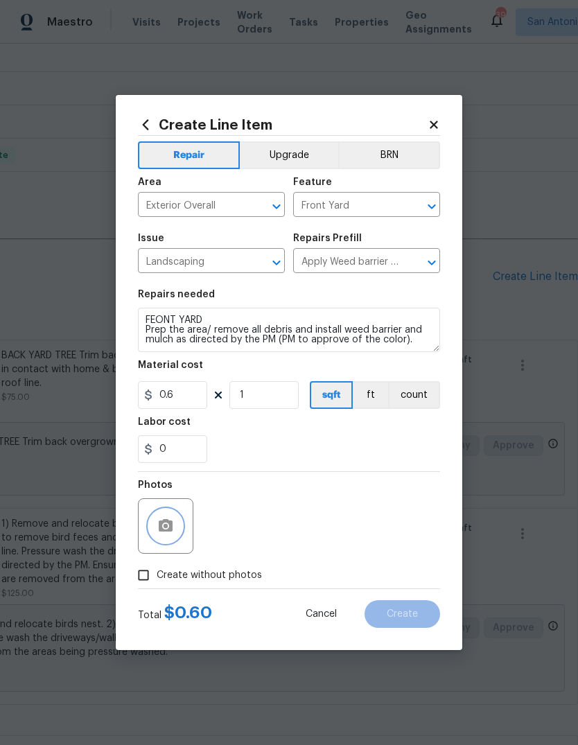
click at [164, 541] on button "button" at bounding box center [165, 525] width 33 height 33
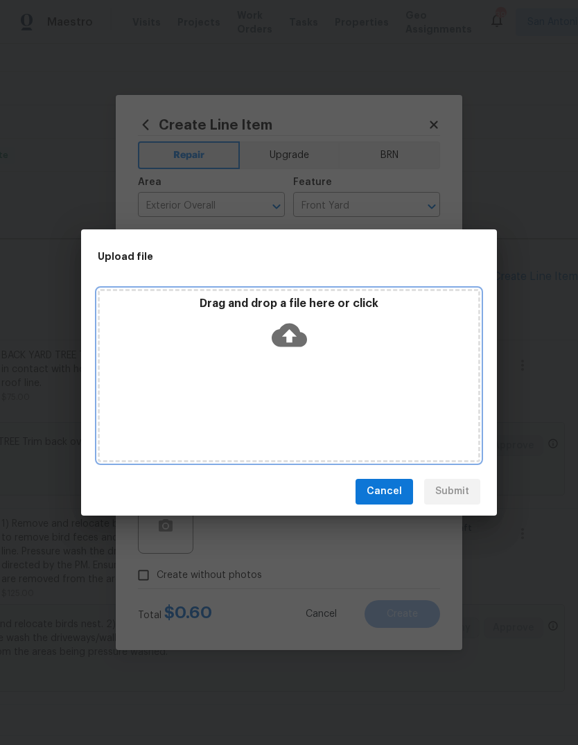
click at [281, 356] on div "Drag and drop a file here or click" at bounding box center [289, 327] width 378 height 60
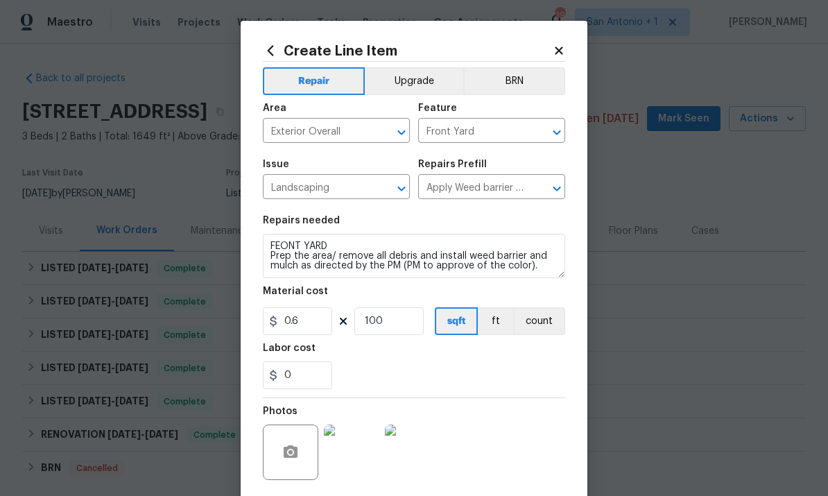
scroll to position [279, 0]
